Goal: Information Seeking & Learning: Learn about a topic

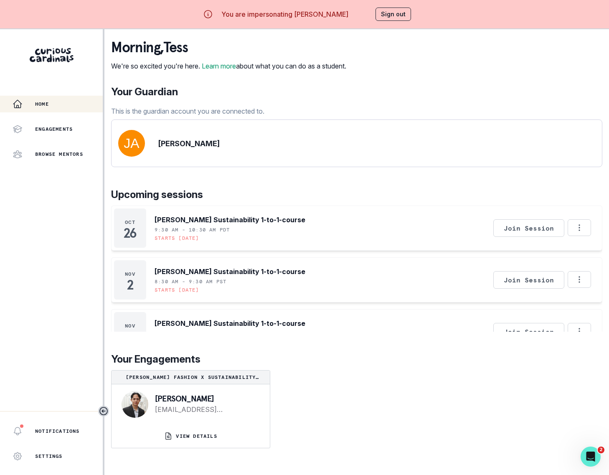
scroll to position [29, 0]
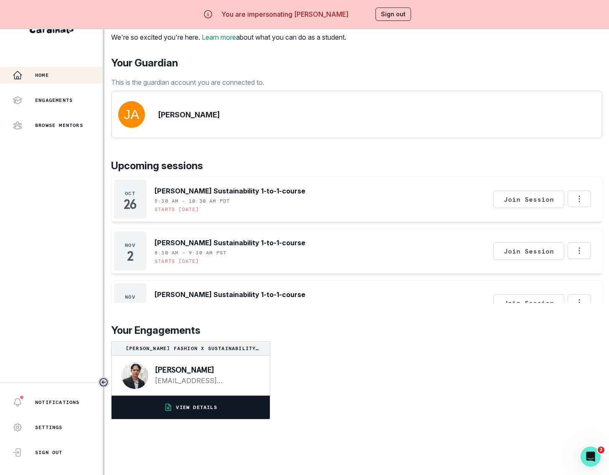
click at [182, 419] on button "VIEW DETAILS" at bounding box center [190, 406] width 158 height 23
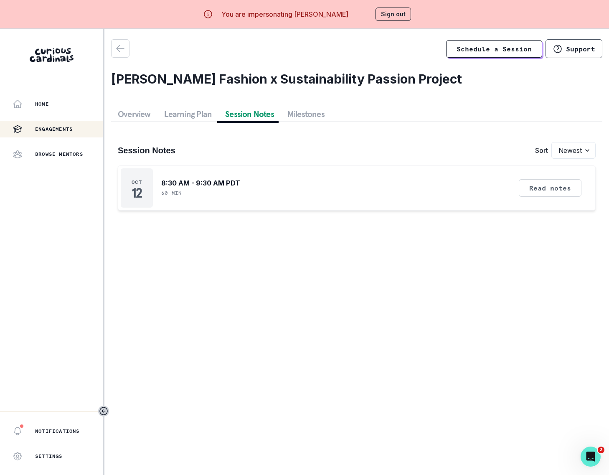
click at [249, 117] on button "Session Notes" at bounding box center [249, 113] width 62 height 15
click at [538, 187] on button "Read notes" at bounding box center [549, 188] width 63 height 18
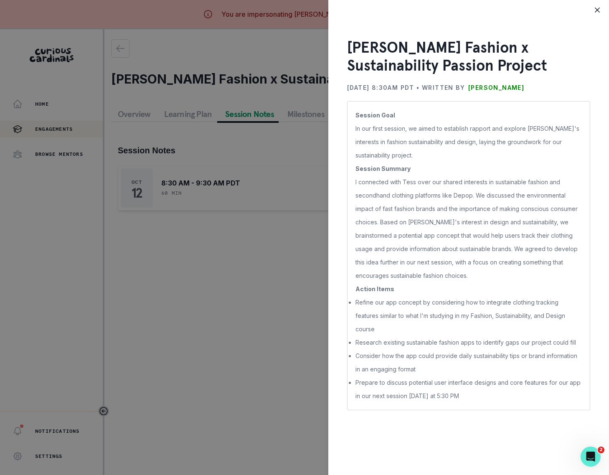
click at [249, 263] on div "[PERSON_NAME] Fashion x Sustainability Passion Project [DATE] 8:30AM PDT • Writ…" at bounding box center [304, 237] width 609 height 475
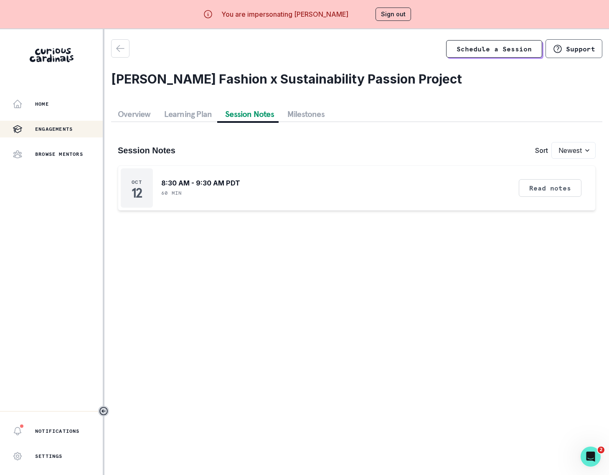
click at [399, 13] on button "Sign out" at bounding box center [392, 14] width 35 height 13
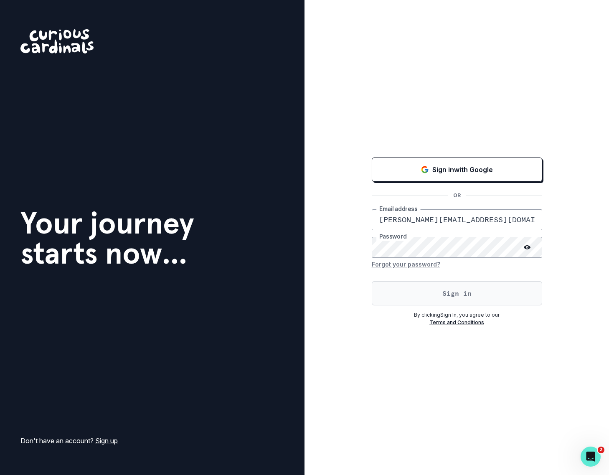
click at [461, 287] on button "Sign in" at bounding box center [457, 293] width 170 height 24
